Goal: Information Seeking & Learning: Find specific page/section

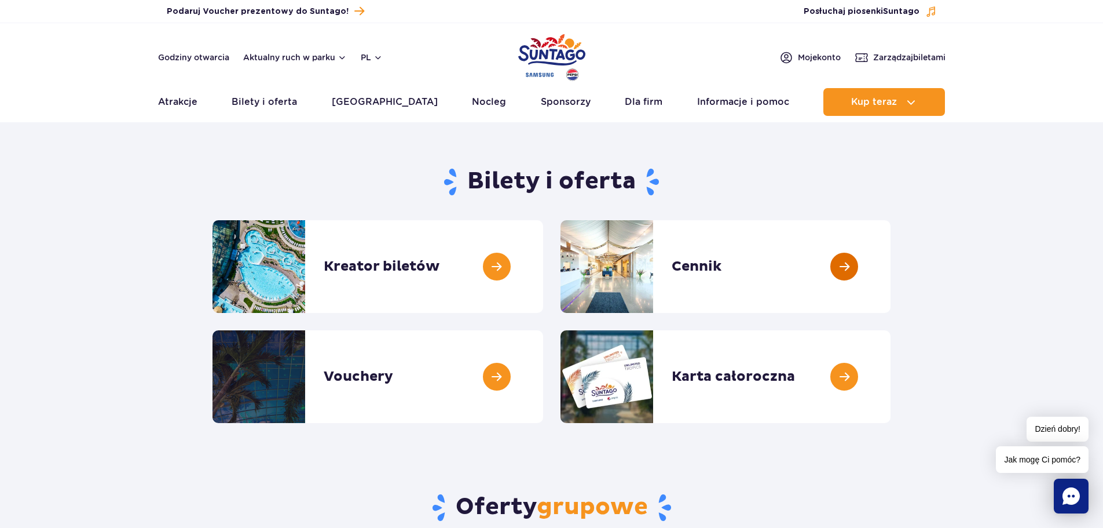
click at [891, 247] on link at bounding box center [891, 266] width 0 height 93
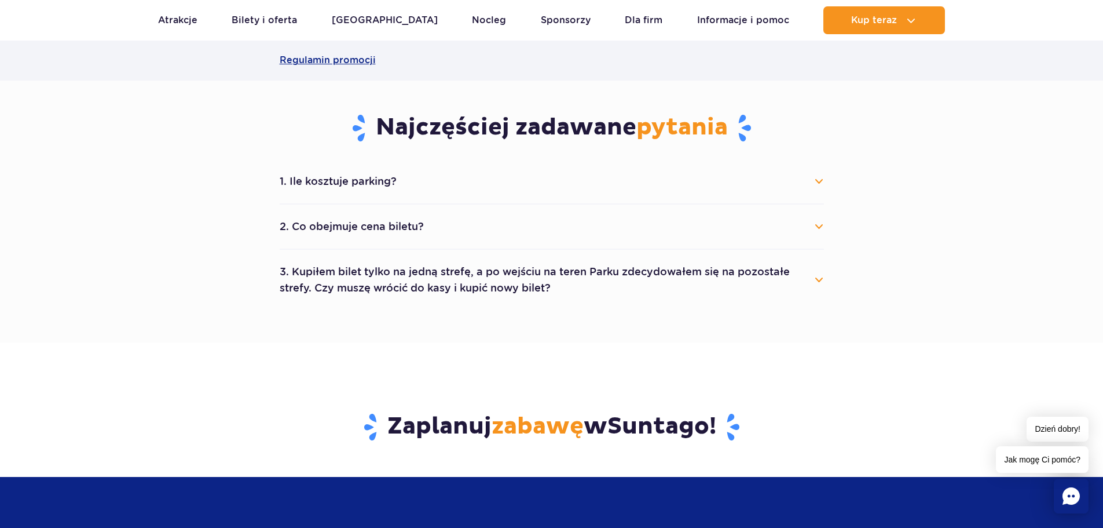
scroll to position [578, 0]
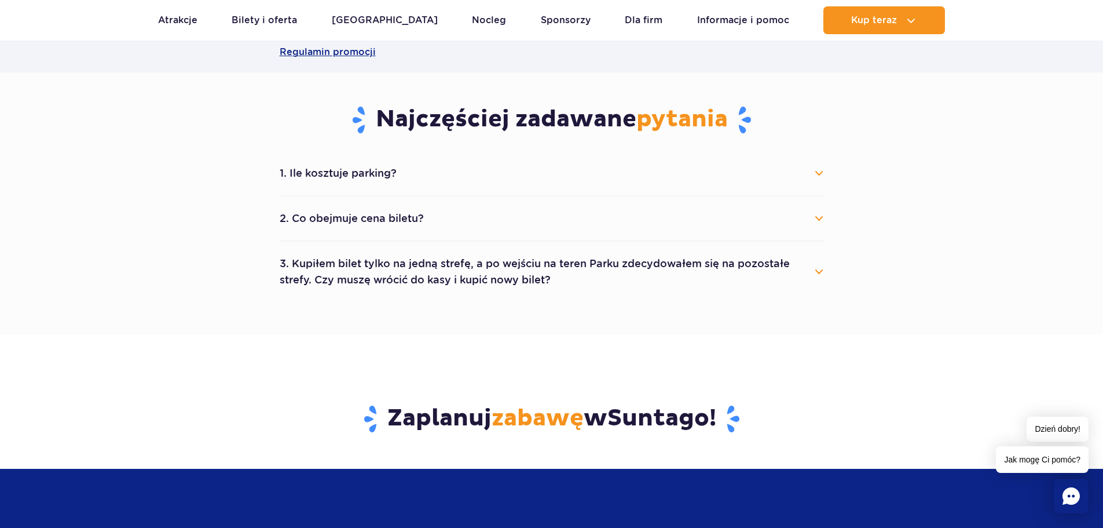
drag, startPoint x: 1110, startPoint y: 79, endPoint x: 1091, endPoint y: 203, distance: 125.4
click at [818, 216] on button "2. Co obejmuje cena biletu?" at bounding box center [552, 218] width 545 height 25
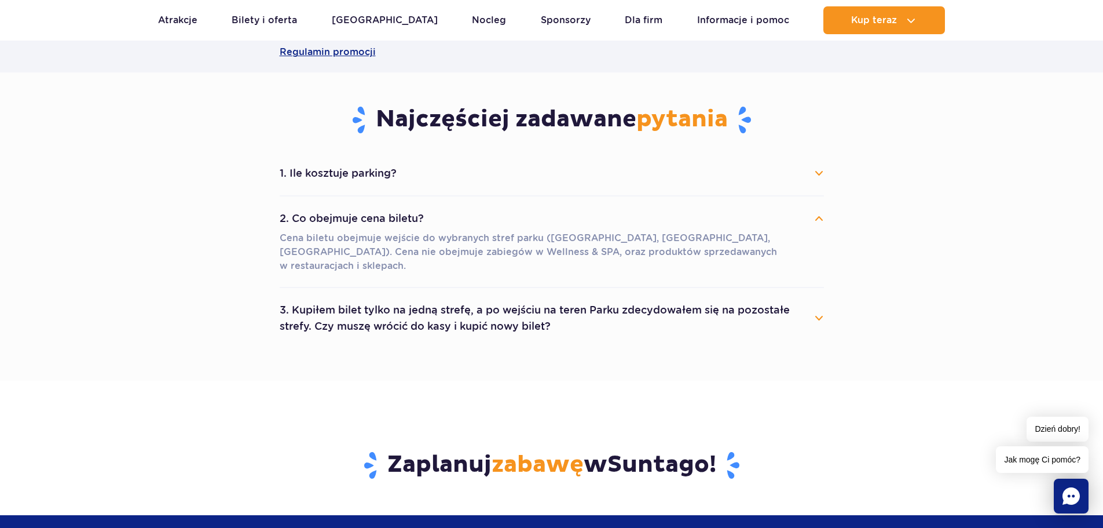
click at [820, 170] on button "1. Ile kosztuje parking?" at bounding box center [552, 172] width 545 height 25
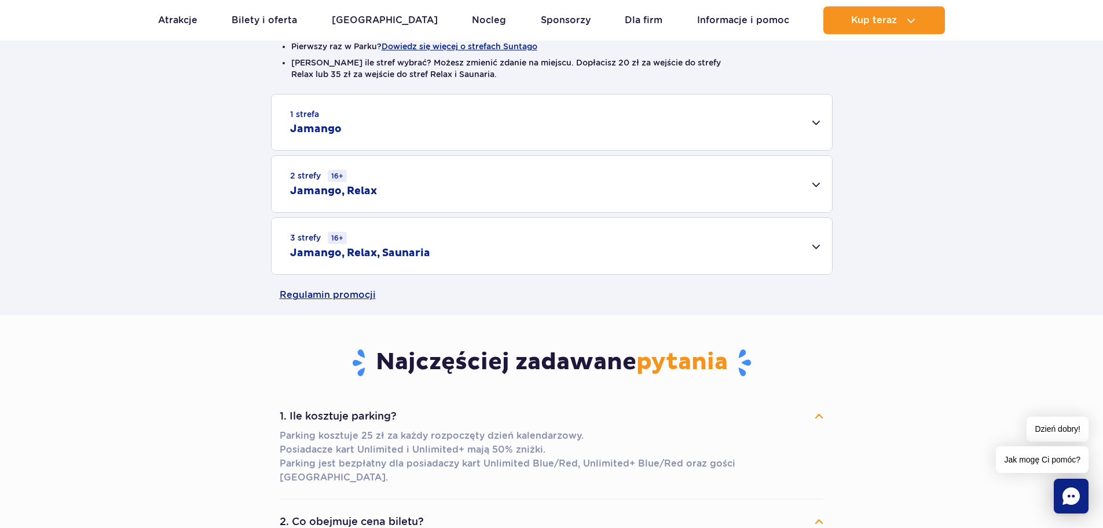
scroll to position [0, 0]
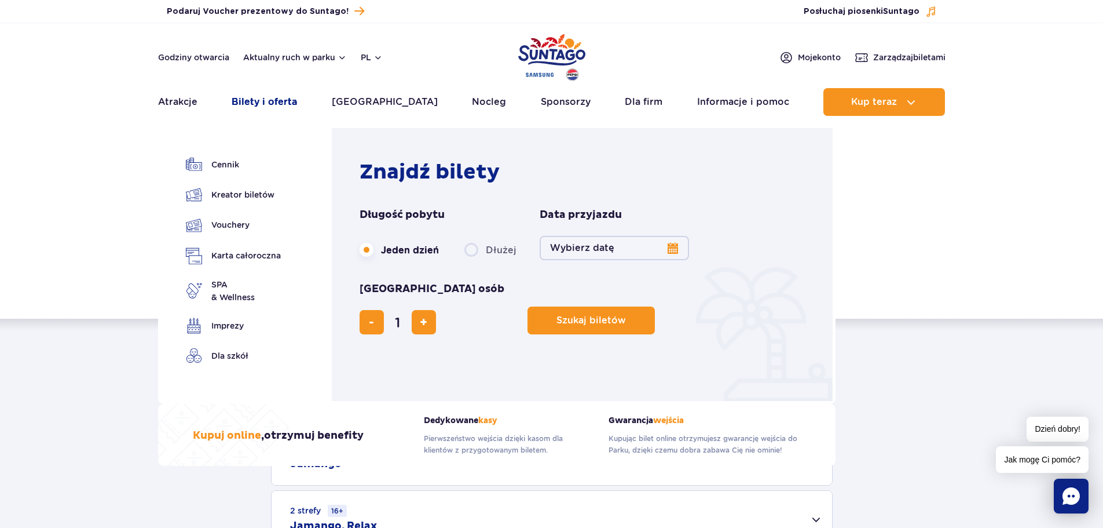
click at [268, 99] on link "Bilety i oferta" at bounding box center [264, 102] width 65 height 28
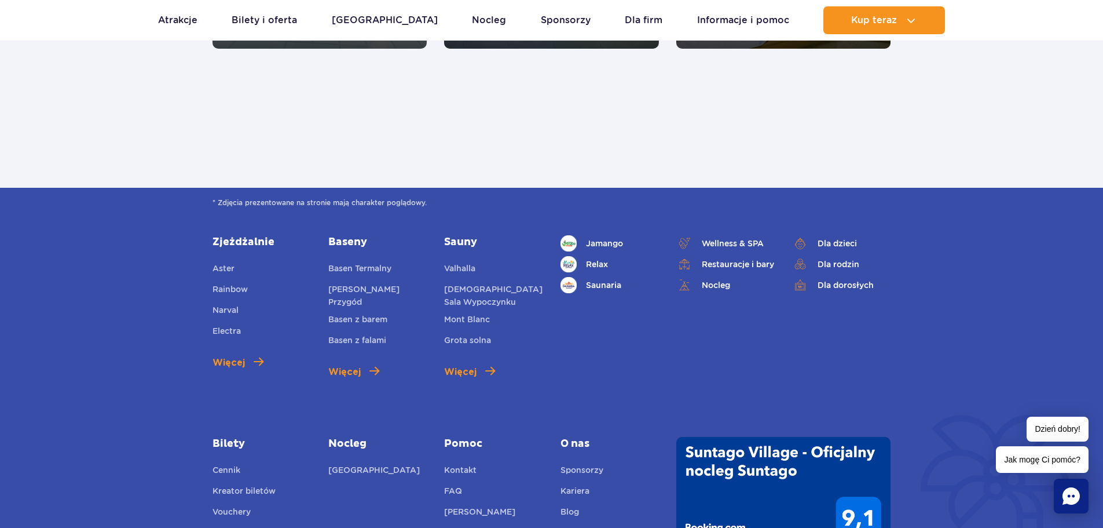
scroll to position [1354, 0]
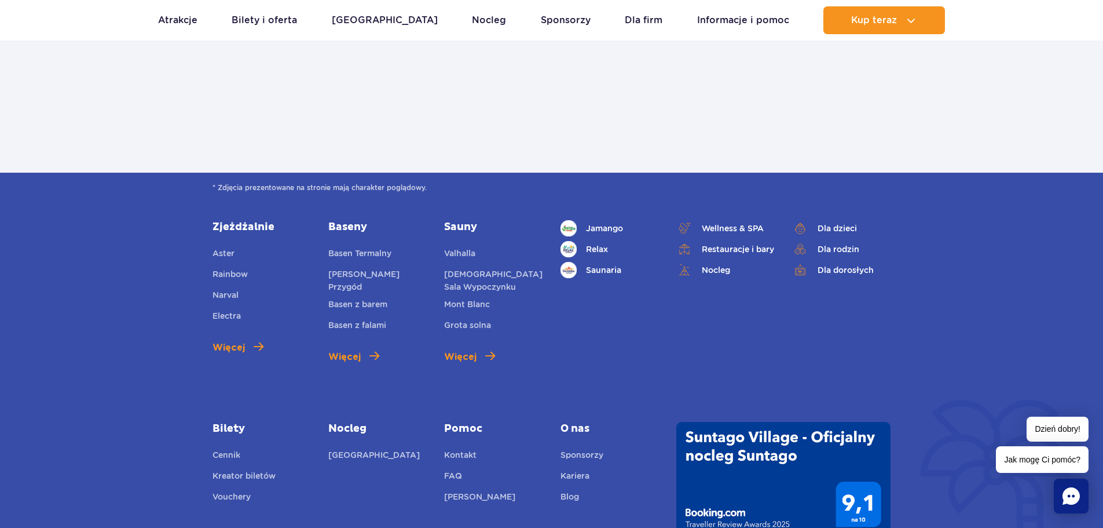
drag, startPoint x: 1111, startPoint y: 94, endPoint x: 1083, endPoint y: 405, distance: 312.4
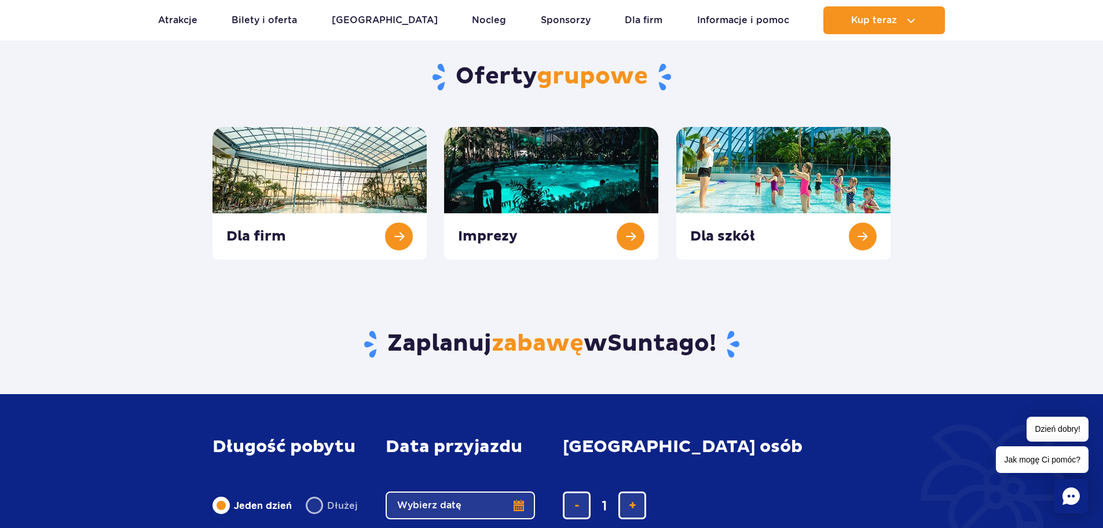
scroll to position [0, 0]
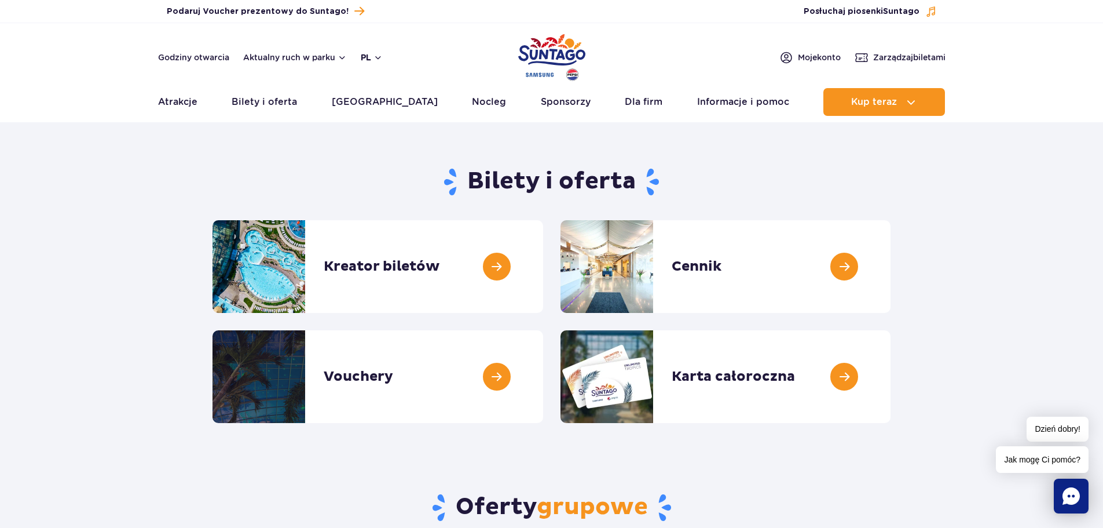
click at [372, 60] on button "pl" at bounding box center [372, 58] width 22 height 12
click at [294, 59] on button "Aktualny ruch w parku" at bounding box center [295, 57] width 104 height 9
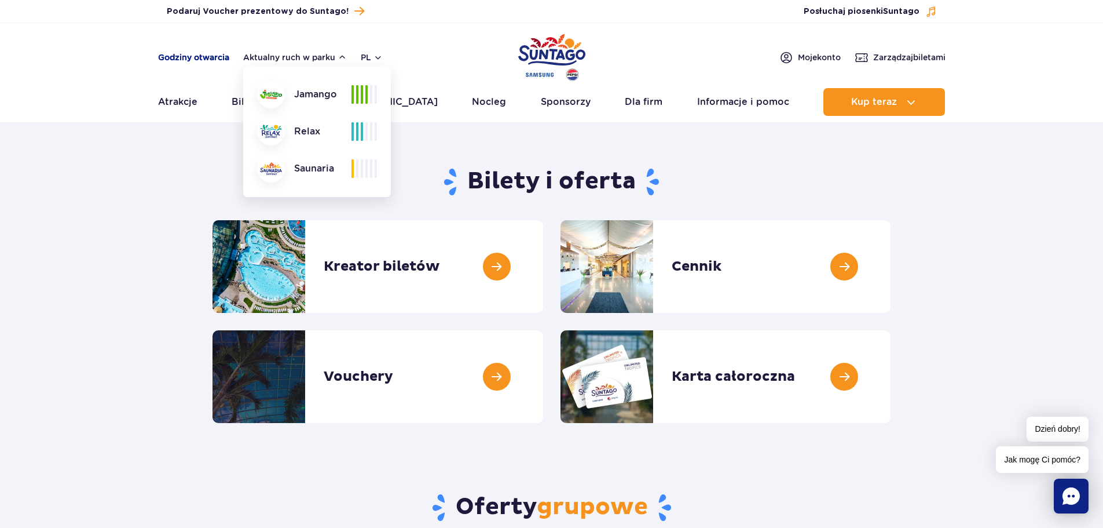
click at [183, 57] on link "Godziny otwarcia" at bounding box center [193, 58] width 71 height 12
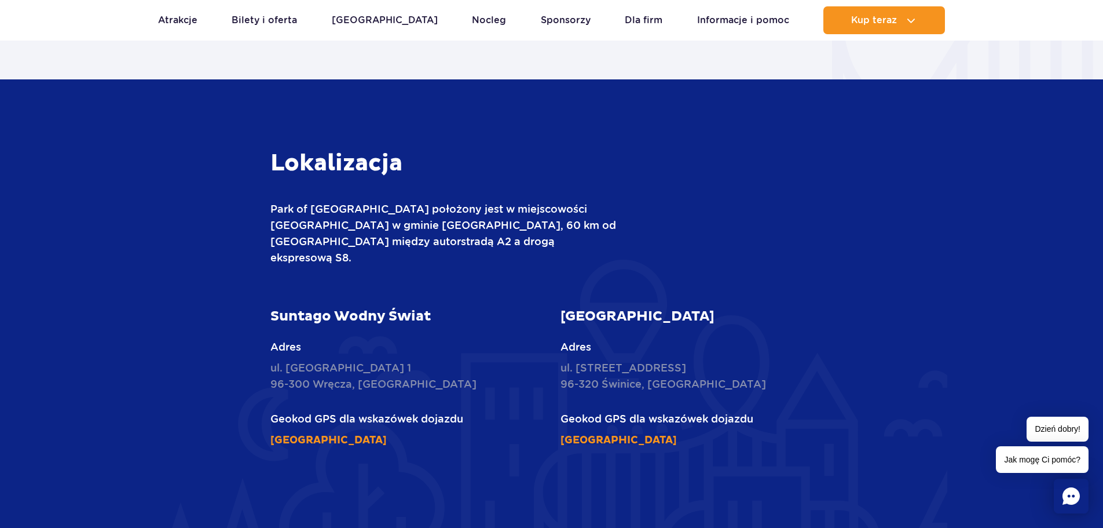
scroll to position [1305, 0]
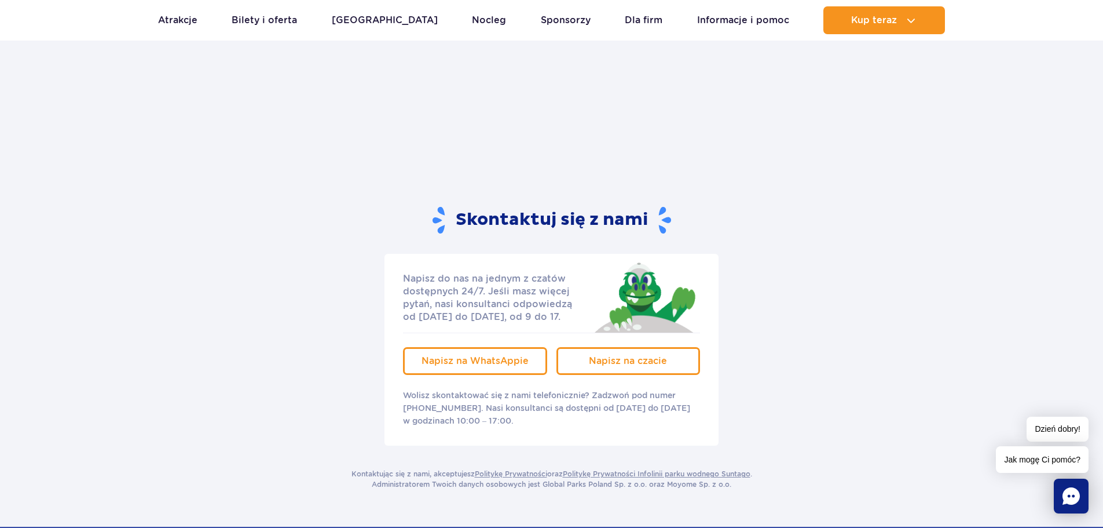
drag, startPoint x: 1112, startPoint y: 155, endPoint x: 1072, endPoint y: 383, distance: 231.0
